Goal: Find specific page/section: Find specific page/section

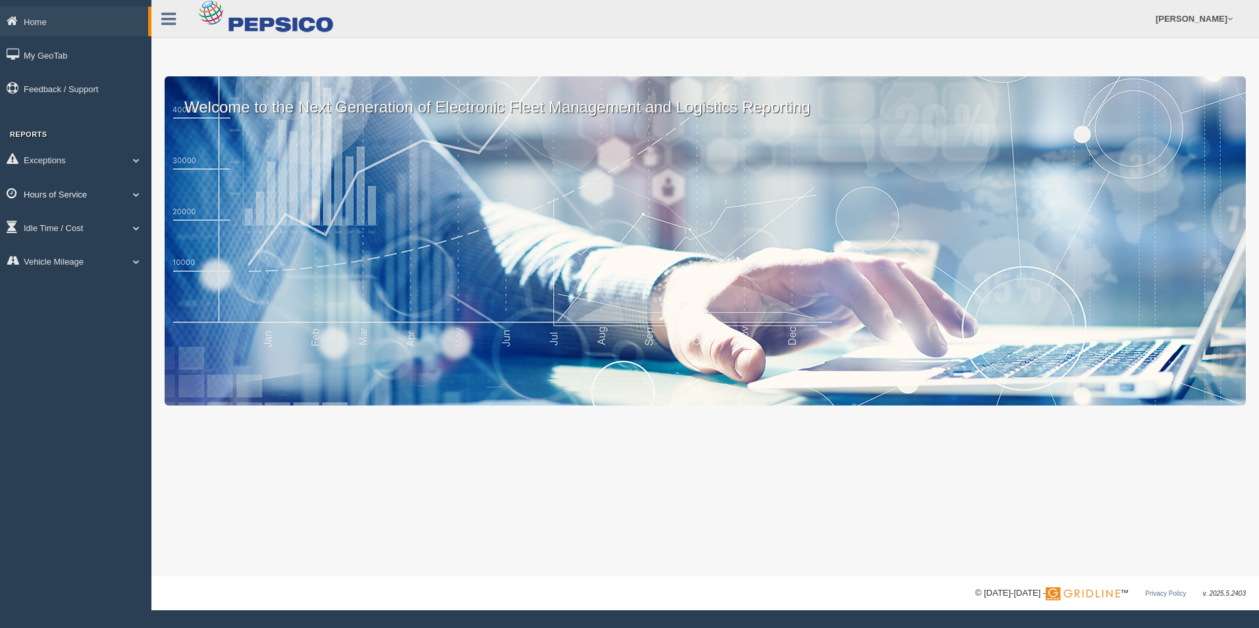
click at [135, 197] on link "Hours of Service" at bounding box center [75, 194] width 151 height 30
click at [96, 223] on link "HOS Explanation Reports" at bounding box center [86, 225] width 124 height 24
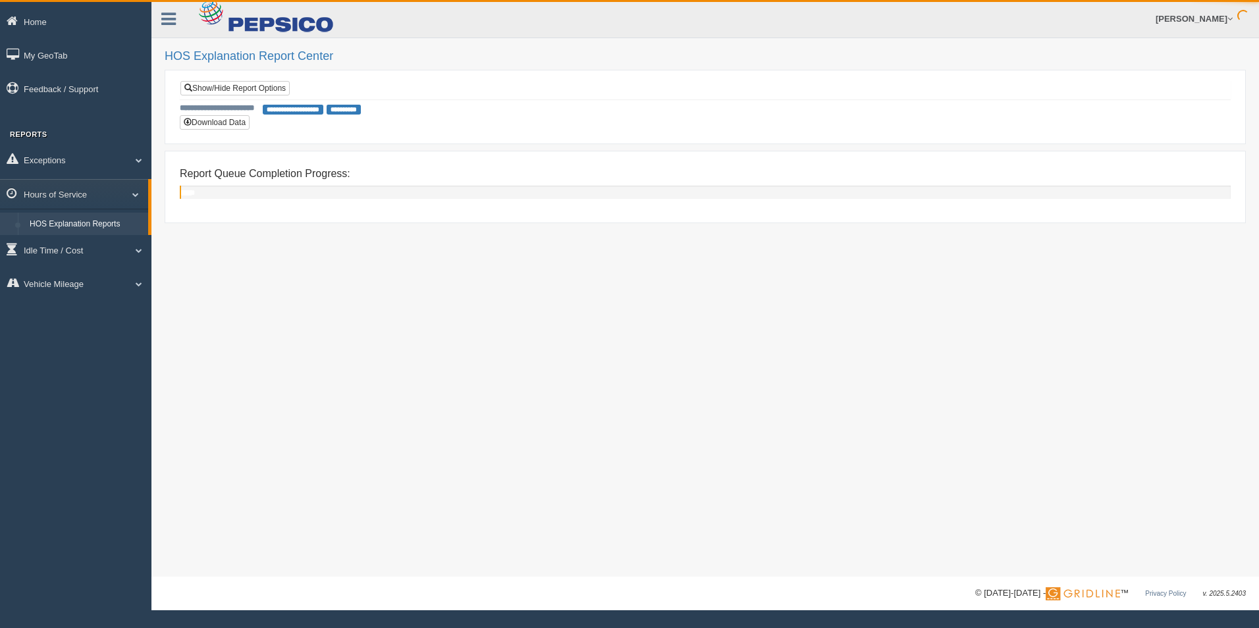
click at [84, 226] on ul "Exceptions Critical Engine Events Critical Engine Event Trend Safety Exceptions…" at bounding box center [75, 223] width 151 height 157
